Goal: Information Seeking & Learning: Learn about a topic

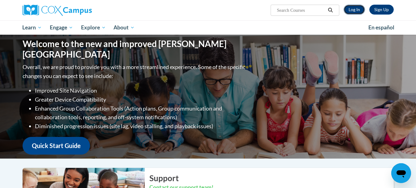
click at [355, 12] on link "Log In" at bounding box center [354, 10] width 21 height 10
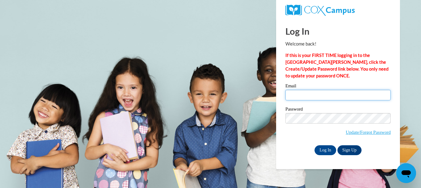
click at [300, 93] on input "Email" at bounding box center [337, 95] width 105 height 11
type input "sharont438@yahoo.com"
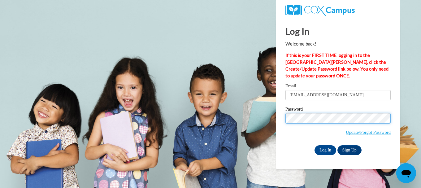
click at [314, 145] on input "Log In" at bounding box center [325, 150] width 22 height 10
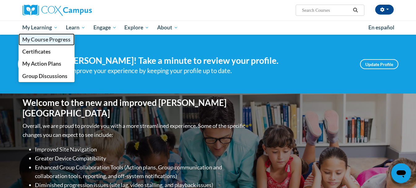
click at [52, 39] on span "My Course Progress" at bounding box center [46, 39] width 48 height 6
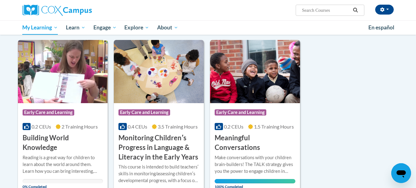
scroll to position [62, 0]
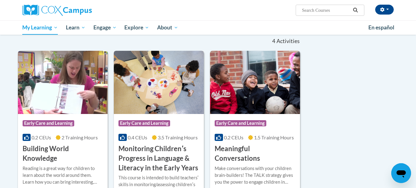
click at [161, 89] on img at bounding box center [159, 82] width 90 height 63
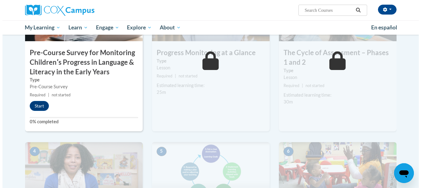
scroll to position [170, 0]
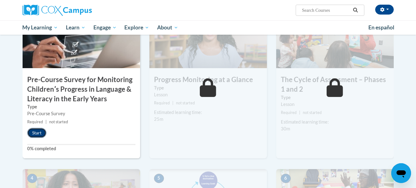
click at [31, 133] on button "Start" at bounding box center [36, 133] width 19 height 10
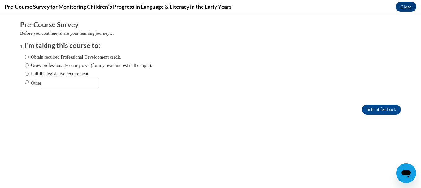
scroll to position [0, 0]
click at [25, 58] on input "Obtain required Professional Development credit." at bounding box center [27, 57] width 4 height 7
radio input "true"
click at [374, 110] on input "Submit feedback" at bounding box center [381, 110] width 39 height 10
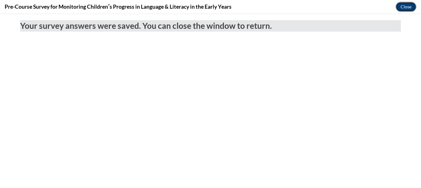
click at [405, 8] on button "Close" at bounding box center [406, 7] width 21 height 10
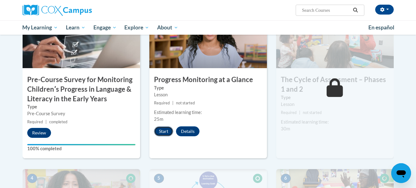
click at [165, 131] on button "Start" at bounding box center [163, 131] width 19 height 10
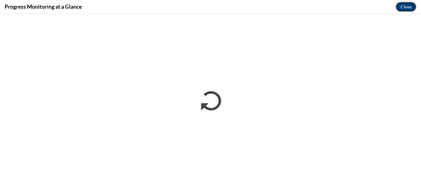
click at [408, 6] on button "Close" at bounding box center [406, 7] width 21 height 10
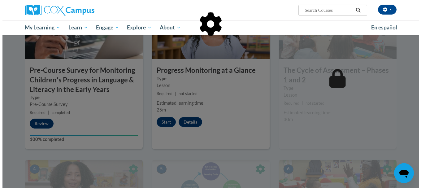
scroll to position [170, 0]
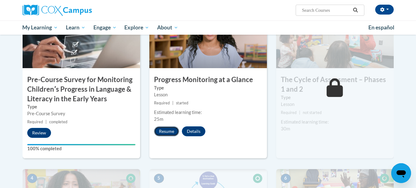
click at [165, 132] on button "Resume" at bounding box center [166, 131] width 25 height 10
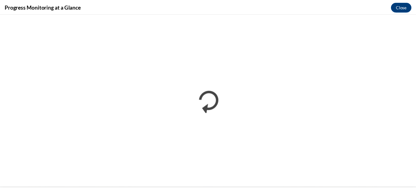
scroll to position [0, 0]
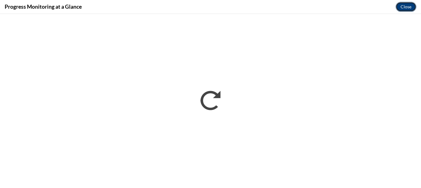
click at [400, 10] on button "Close" at bounding box center [406, 7] width 21 height 10
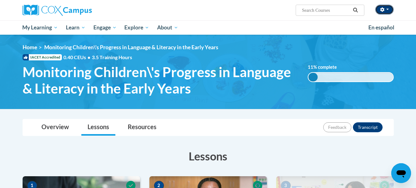
click at [387, 9] on span "button" at bounding box center [388, 9] width 2 height 1
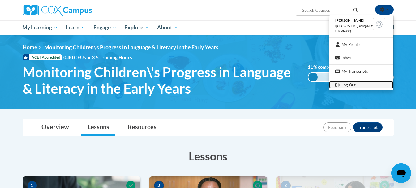
click at [346, 84] on link "Log Out" at bounding box center [361, 85] width 64 height 8
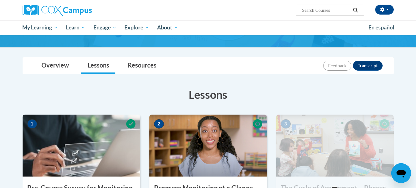
scroll to position [62, 0]
